Goal: Task Accomplishment & Management: Manage account settings

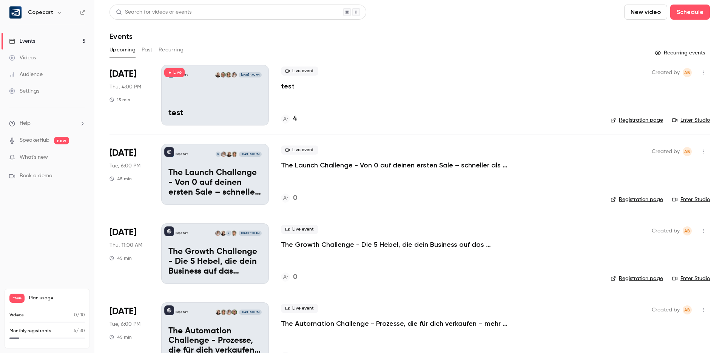
click at [22, 42] on div "Events" at bounding box center [22, 41] width 26 height 8
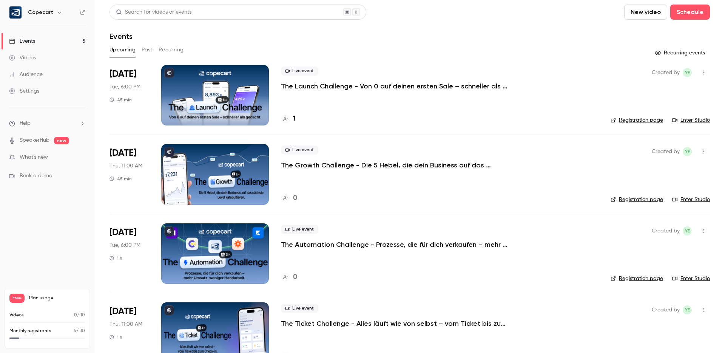
click at [49, 60] on link "Videos" at bounding box center [47, 57] width 94 height 17
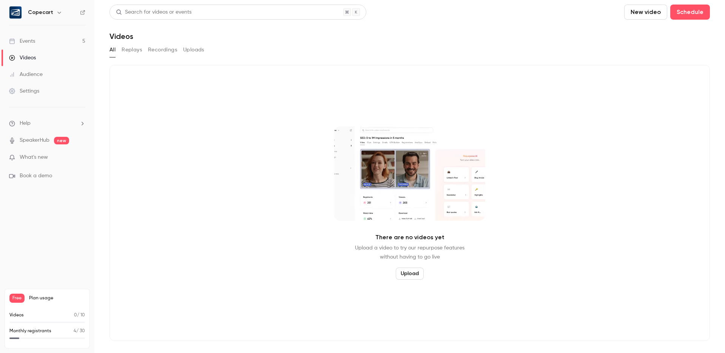
click at [129, 51] on button "Replays" at bounding box center [132, 50] width 20 height 12
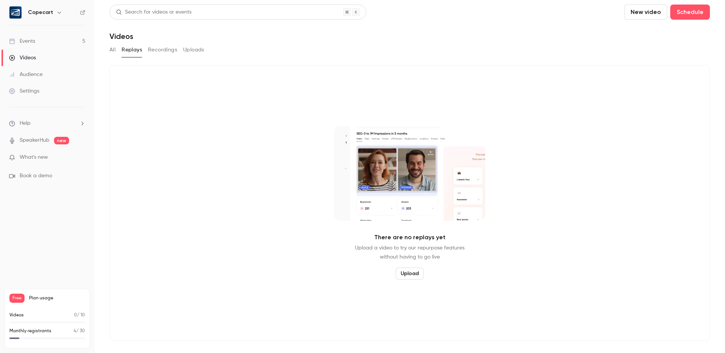
click at [166, 48] on button "Recordings" at bounding box center [162, 50] width 29 height 12
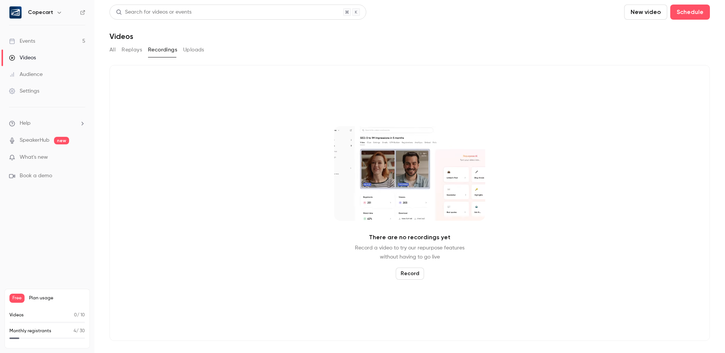
click at [196, 48] on button "Uploads" at bounding box center [193, 50] width 21 height 12
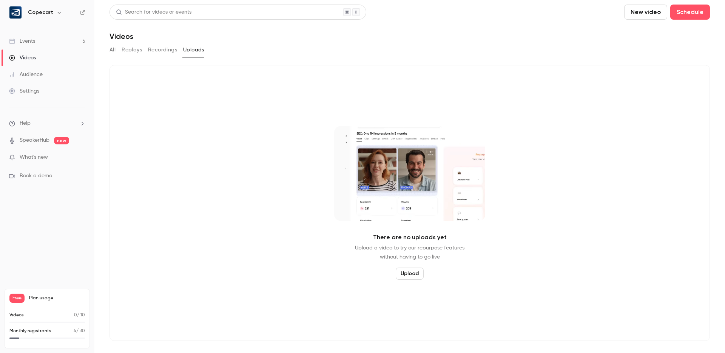
click at [115, 51] on button "All" at bounding box center [112, 50] width 6 height 12
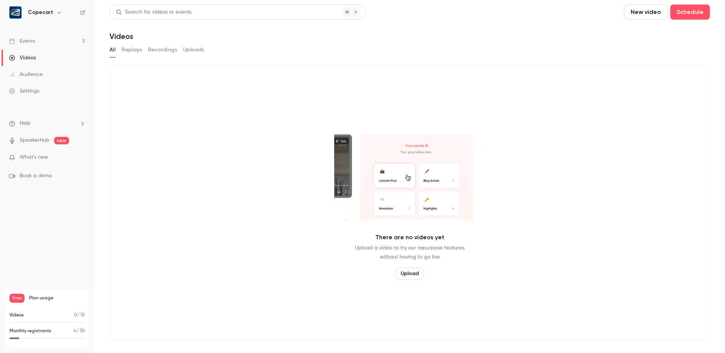
click at [45, 36] on link "Events 5" at bounding box center [47, 41] width 94 height 17
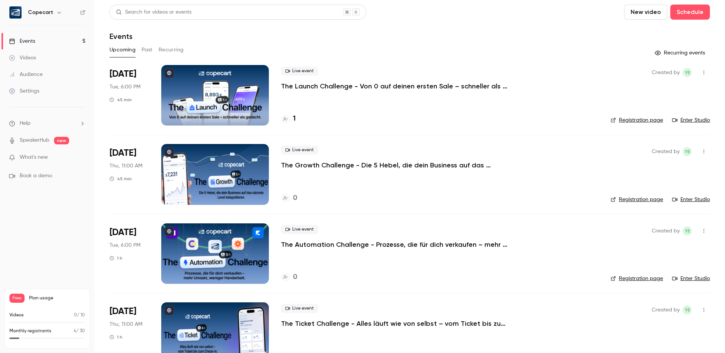
click at [149, 48] on button "Past" at bounding box center [147, 50] width 11 height 12
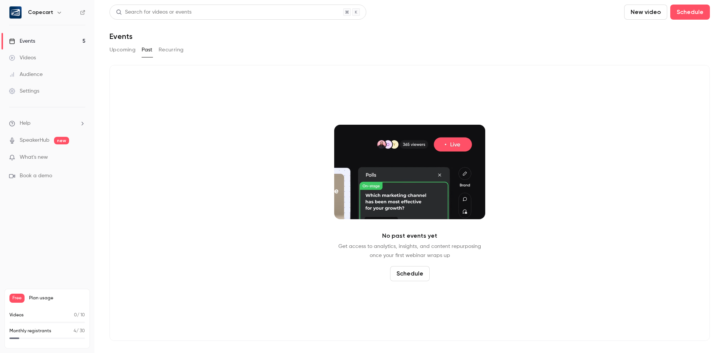
click at [180, 48] on button "Recurring" at bounding box center [171, 50] width 25 height 12
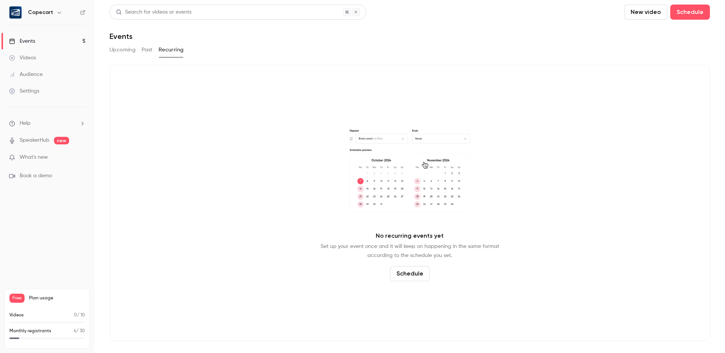
click at [116, 49] on button "Upcoming" at bounding box center [122, 50] width 26 height 12
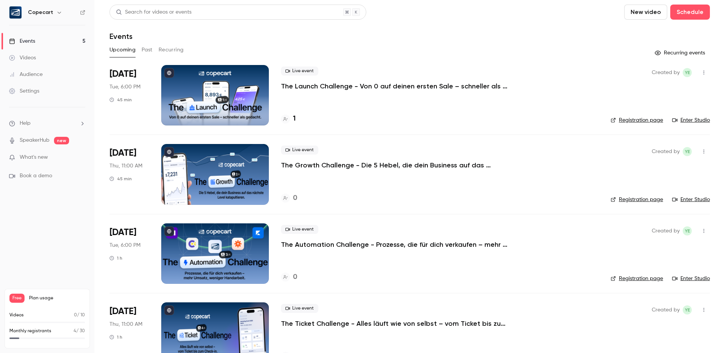
click at [43, 88] on link "Settings" at bounding box center [47, 91] width 94 height 17
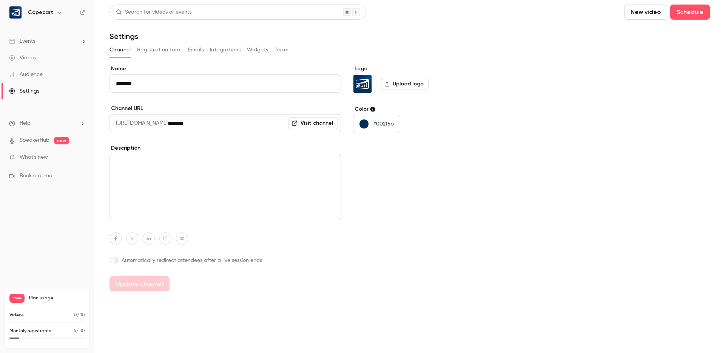
click at [193, 51] on button "Emails" at bounding box center [196, 50] width 16 height 12
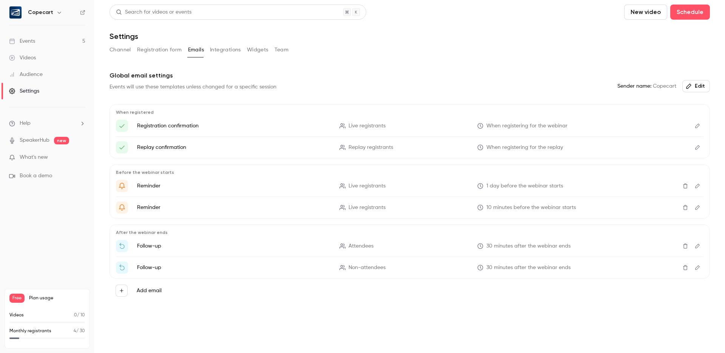
click at [534, 126] on span "When registering for the webinar" at bounding box center [526, 126] width 81 height 8
click at [183, 127] on p "Registration confirmation" at bounding box center [233, 126] width 193 height 8
click at [696, 126] on icon "Edit" at bounding box center [697, 125] width 6 height 5
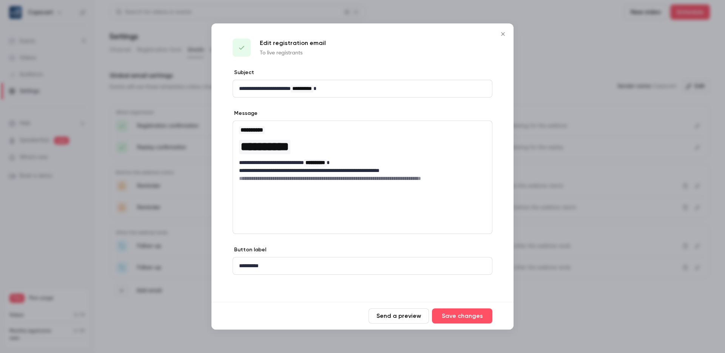
click at [505, 34] on icon "Close" at bounding box center [502, 34] width 9 height 6
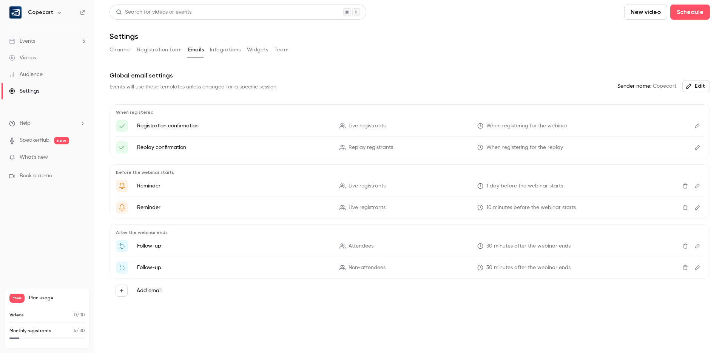
click at [230, 48] on button "Integrations" at bounding box center [225, 50] width 31 height 12
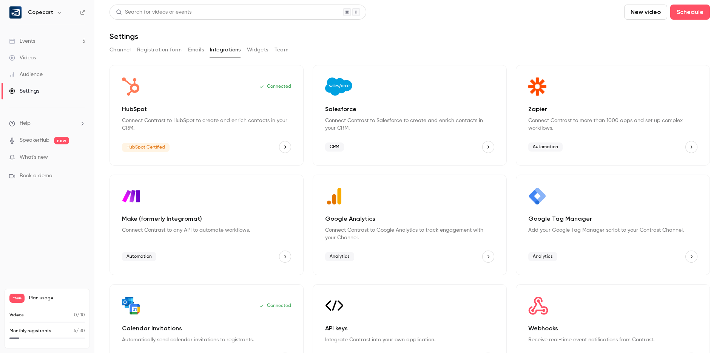
click at [106, 51] on main "Search for videos or events New video Schedule Settings Channel Registration fo…" at bounding box center [409, 176] width 630 height 353
click at [117, 49] on button "Channel" at bounding box center [120, 50] width 22 height 12
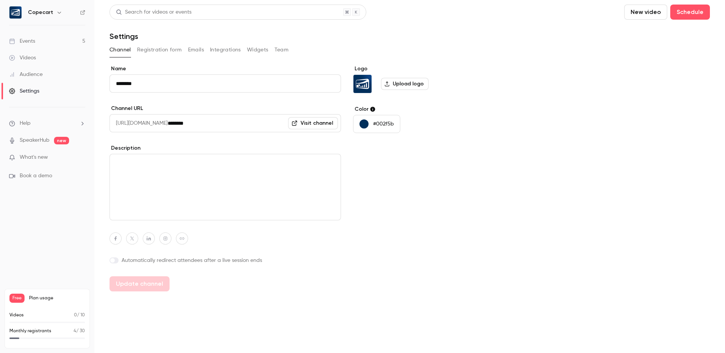
click at [39, 40] on link "Events 5" at bounding box center [47, 41] width 94 height 17
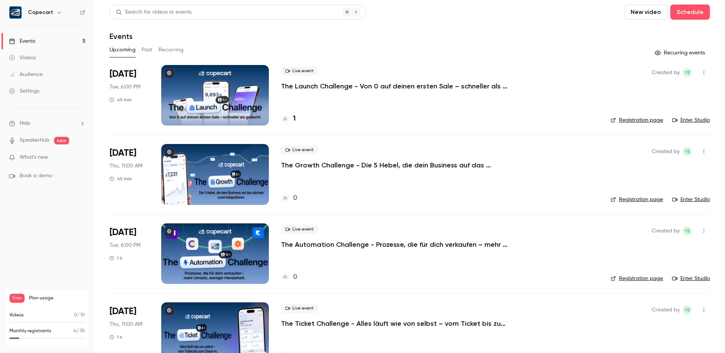
click at [35, 92] on div "Settings" at bounding box center [24, 91] width 30 height 8
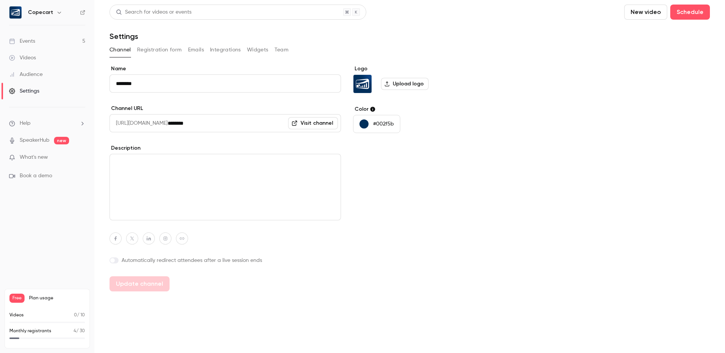
click at [189, 49] on button "Emails" at bounding box center [196, 50] width 16 height 12
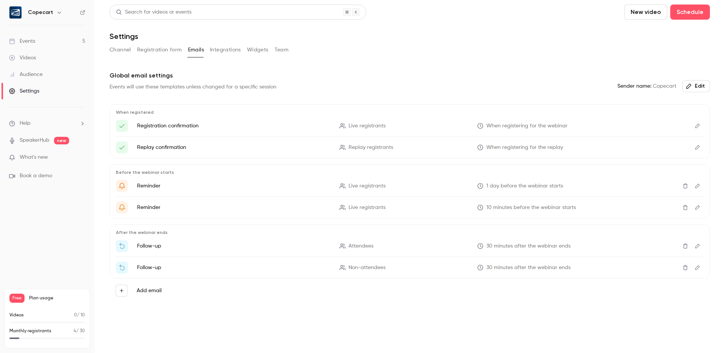
click at [698, 187] on icon "Edit" at bounding box center [697, 185] width 6 height 5
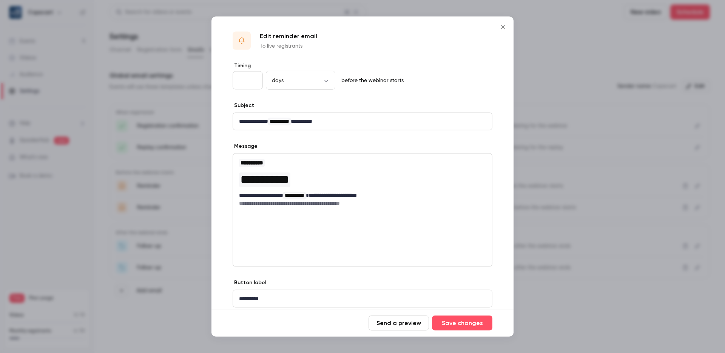
click at [504, 26] on icon "Close" at bounding box center [502, 27] width 9 height 6
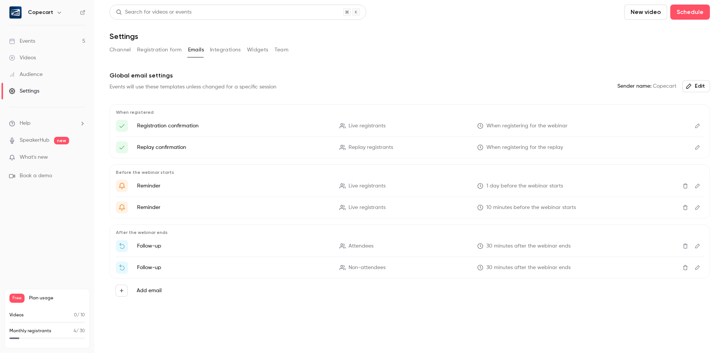
click at [499, 184] on span "1 day before the webinar starts" at bounding box center [524, 186] width 77 height 8
click at [145, 185] on p "Reminder" at bounding box center [233, 186] width 193 height 8
click at [697, 245] on icon "Edit" at bounding box center [697, 245] width 5 height 5
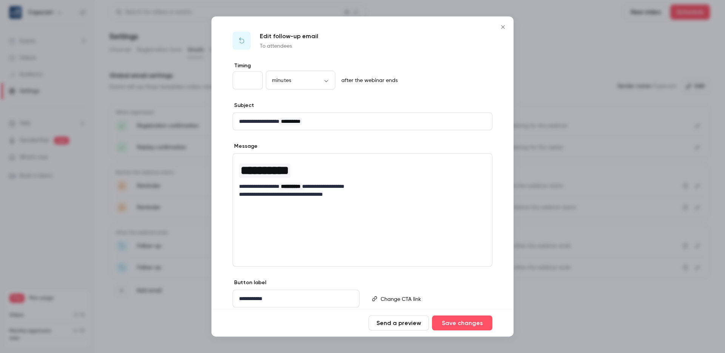
click at [504, 25] on icon "Close" at bounding box center [502, 27] width 9 height 6
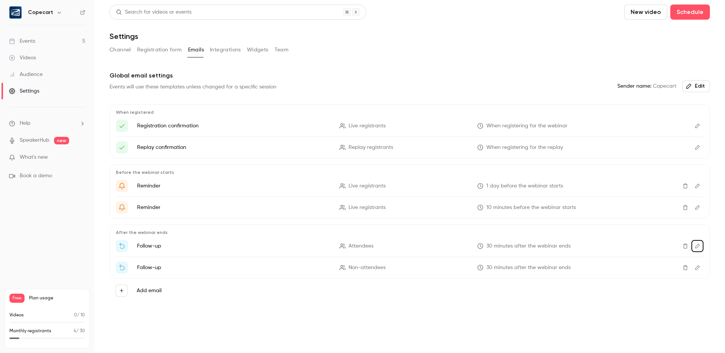
click at [26, 45] on div "Events" at bounding box center [22, 41] width 26 height 8
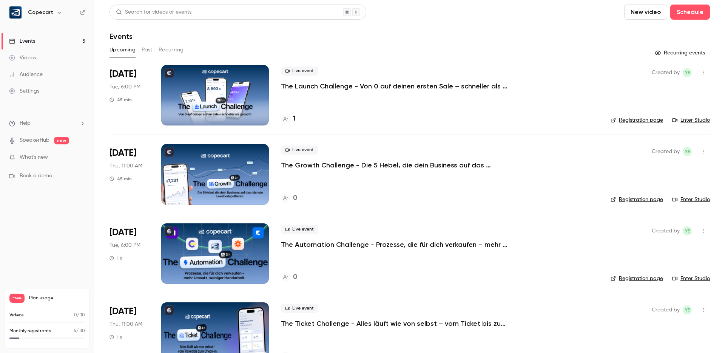
click at [230, 96] on div at bounding box center [215, 95] width 108 height 60
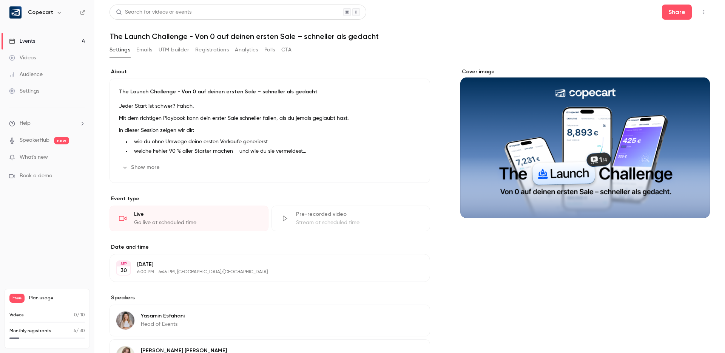
click at [45, 37] on link "Events 4" at bounding box center [47, 41] width 94 height 17
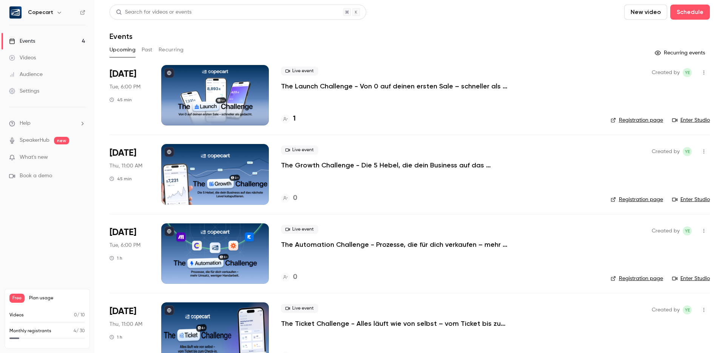
click at [216, 170] on div at bounding box center [215, 174] width 108 height 60
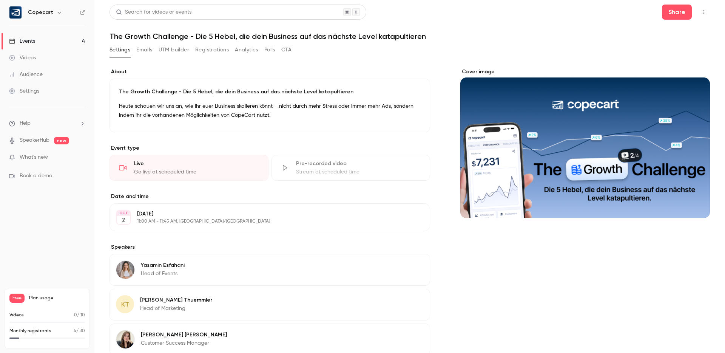
click at [203, 51] on button "Registrations" at bounding box center [212, 50] width 34 height 12
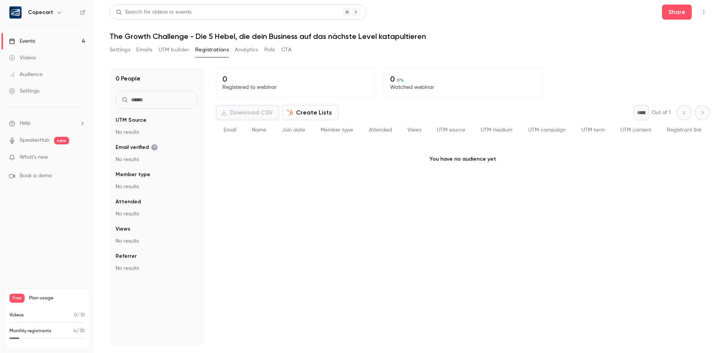
click at [49, 37] on link "Events 4" at bounding box center [47, 41] width 94 height 17
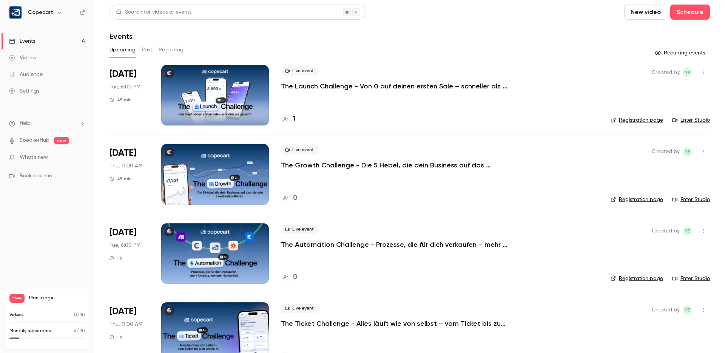
click at [228, 248] on div at bounding box center [215, 253] width 108 height 60
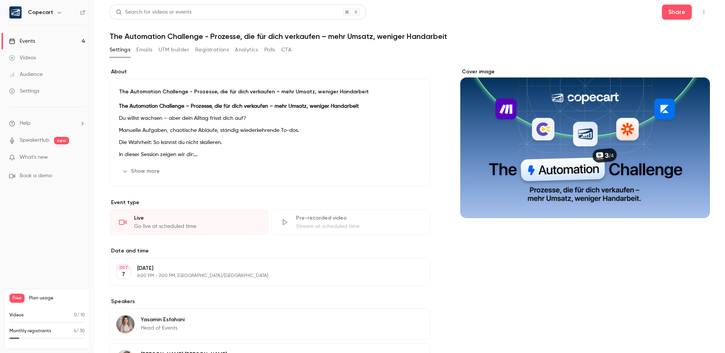
click at [550, 142] on div "Cover image" at bounding box center [585, 143] width 250 height 150
click at [0, 0] on input "Cover image" at bounding box center [0, 0] width 0 height 0
click at [40, 40] on link "Events 4" at bounding box center [47, 41] width 94 height 17
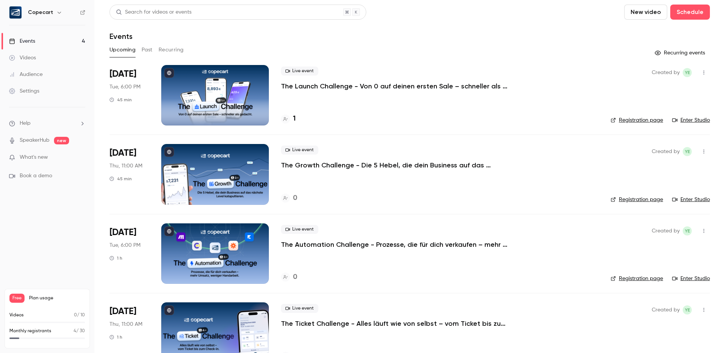
click at [627, 122] on link "Registration page" at bounding box center [636, 120] width 52 height 8
click at [634, 200] on link "Registration page" at bounding box center [636, 200] width 52 height 8
click at [623, 277] on link "Registration page" at bounding box center [636, 278] width 52 height 8
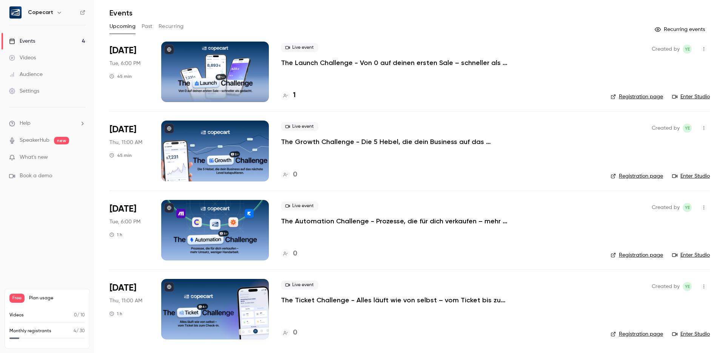
click at [631, 333] on link "Registration page" at bounding box center [636, 334] width 52 height 8
click at [64, 37] on link "Events 4" at bounding box center [47, 41] width 94 height 17
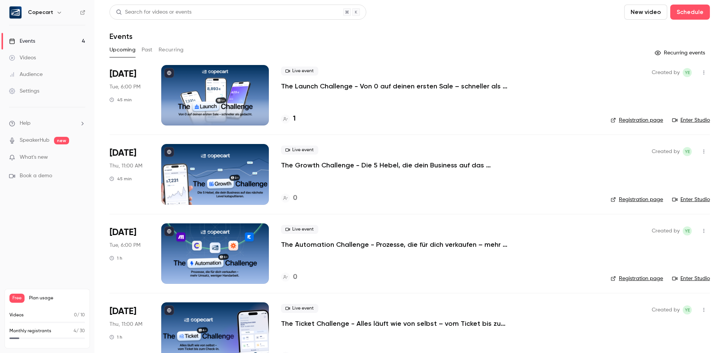
click at [40, 95] on link "Settings" at bounding box center [47, 91] width 94 height 17
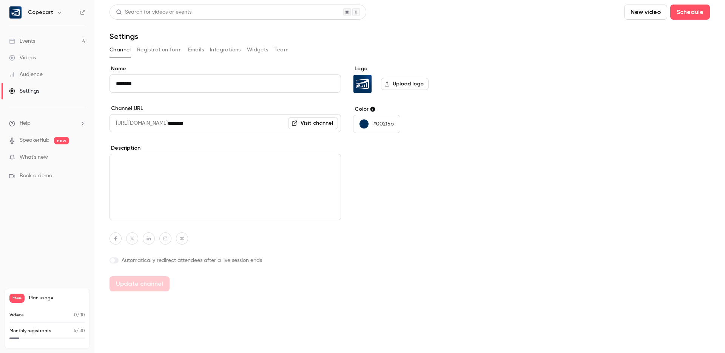
click at [226, 50] on button "Integrations" at bounding box center [225, 50] width 31 height 12
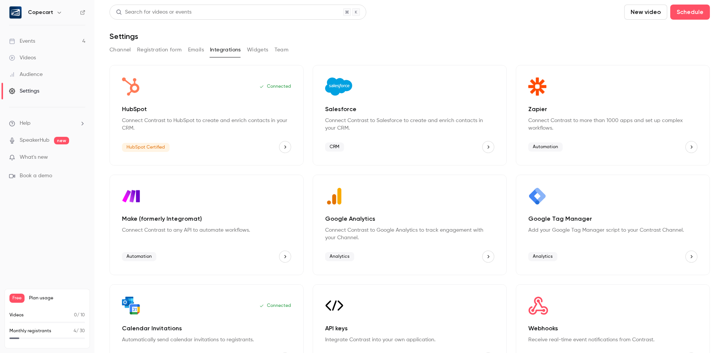
click at [260, 49] on button "Widgets" at bounding box center [258, 50] width 22 height 12
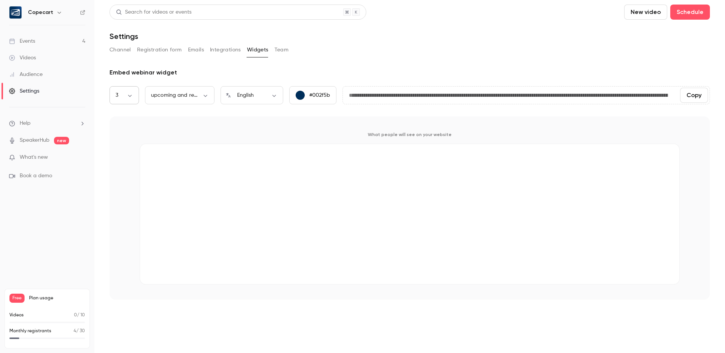
click at [129, 97] on body "**********" at bounding box center [362, 176] width 725 height 353
click at [120, 178] on li "4" at bounding box center [123, 179] width 29 height 20
type input "*"
type input "**********"
click at [198, 91] on body "**********" at bounding box center [362, 176] width 725 height 353
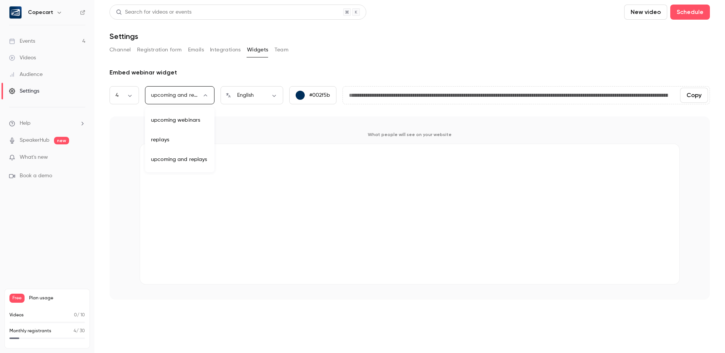
click at [192, 120] on li "upcoming webinars" at bounding box center [179, 120] width 69 height 20
type input "********"
type input "**********"
click at [260, 97] on body "**********" at bounding box center [362, 176] width 725 height 353
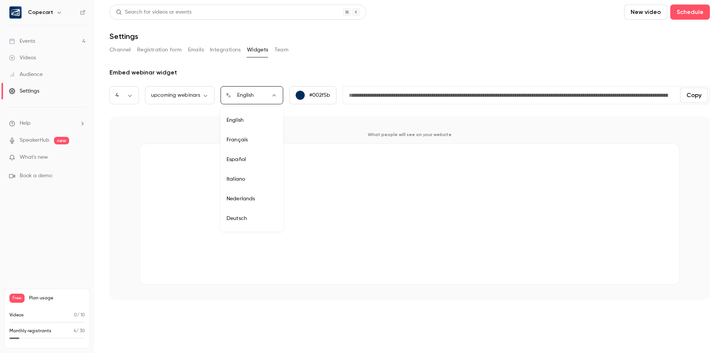
click at [246, 221] on li "Deutsch" at bounding box center [251, 218] width 63 height 20
type input "**"
type input "**********"
click at [693, 12] on button "Schedule" at bounding box center [690, 12] width 40 height 15
click at [693, 9] on div at bounding box center [362, 176] width 725 height 353
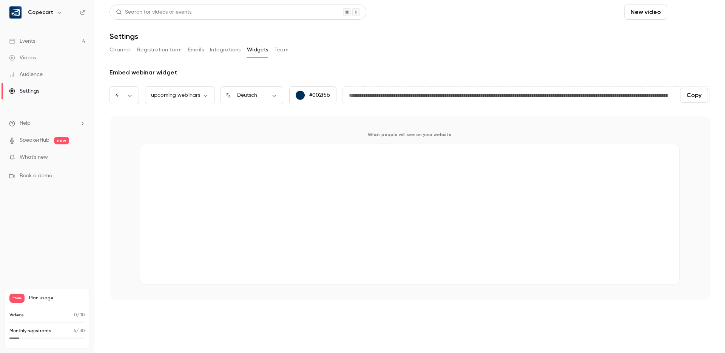
click at [687, 11] on button "Schedule" at bounding box center [690, 12] width 40 height 15
click at [687, 11] on div at bounding box center [362, 176] width 725 height 353
click at [694, 95] on button "Copy" at bounding box center [694, 95] width 28 height 15
click at [695, 98] on button "Copy" at bounding box center [694, 95] width 28 height 15
click at [697, 93] on button "Copy" at bounding box center [694, 95] width 28 height 15
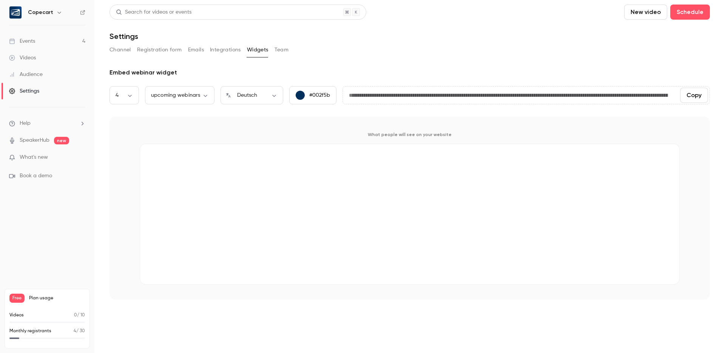
click at [694, 97] on button "Copy" at bounding box center [694, 95] width 28 height 15
click at [43, 40] on link "Events 4" at bounding box center [47, 41] width 94 height 17
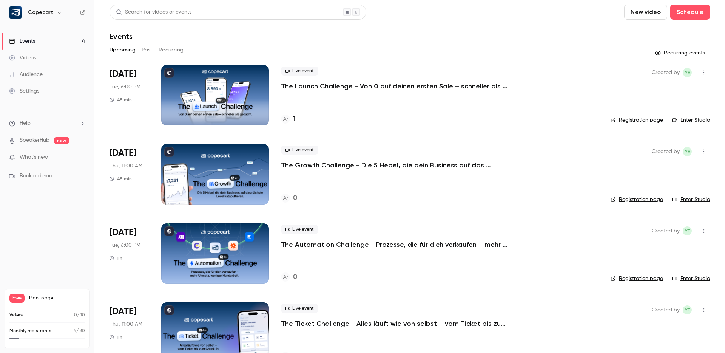
click at [291, 117] on div "1" at bounding box center [288, 119] width 15 height 10
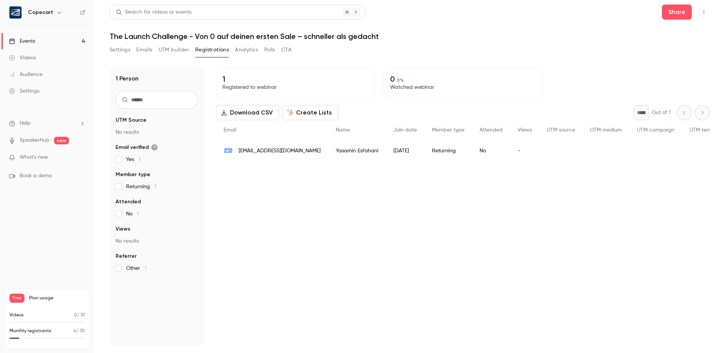
click at [42, 43] on link "Events 4" at bounding box center [47, 41] width 94 height 17
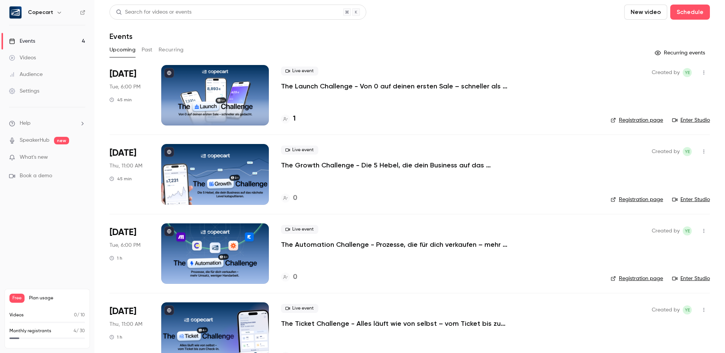
click at [42, 41] on link "Events 4" at bounding box center [47, 41] width 94 height 17
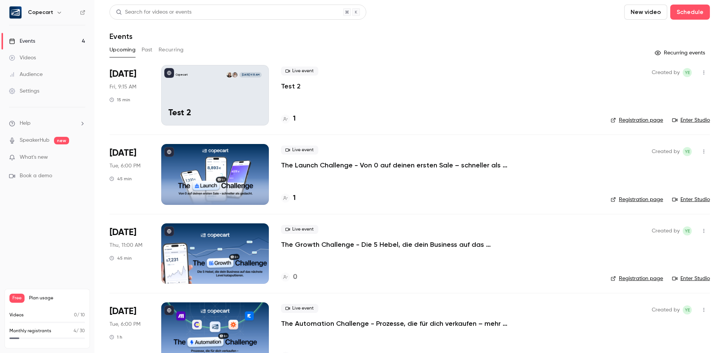
click at [640, 121] on link "Registration page" at bounding box center [636, 120] width 52 height 8
click at [685, 118] on link "Enter Studio" at bounding box center [691, 120] width 38 height 8
